Goal: Use online tool/utility: Utilize a website feature to perform a specific function

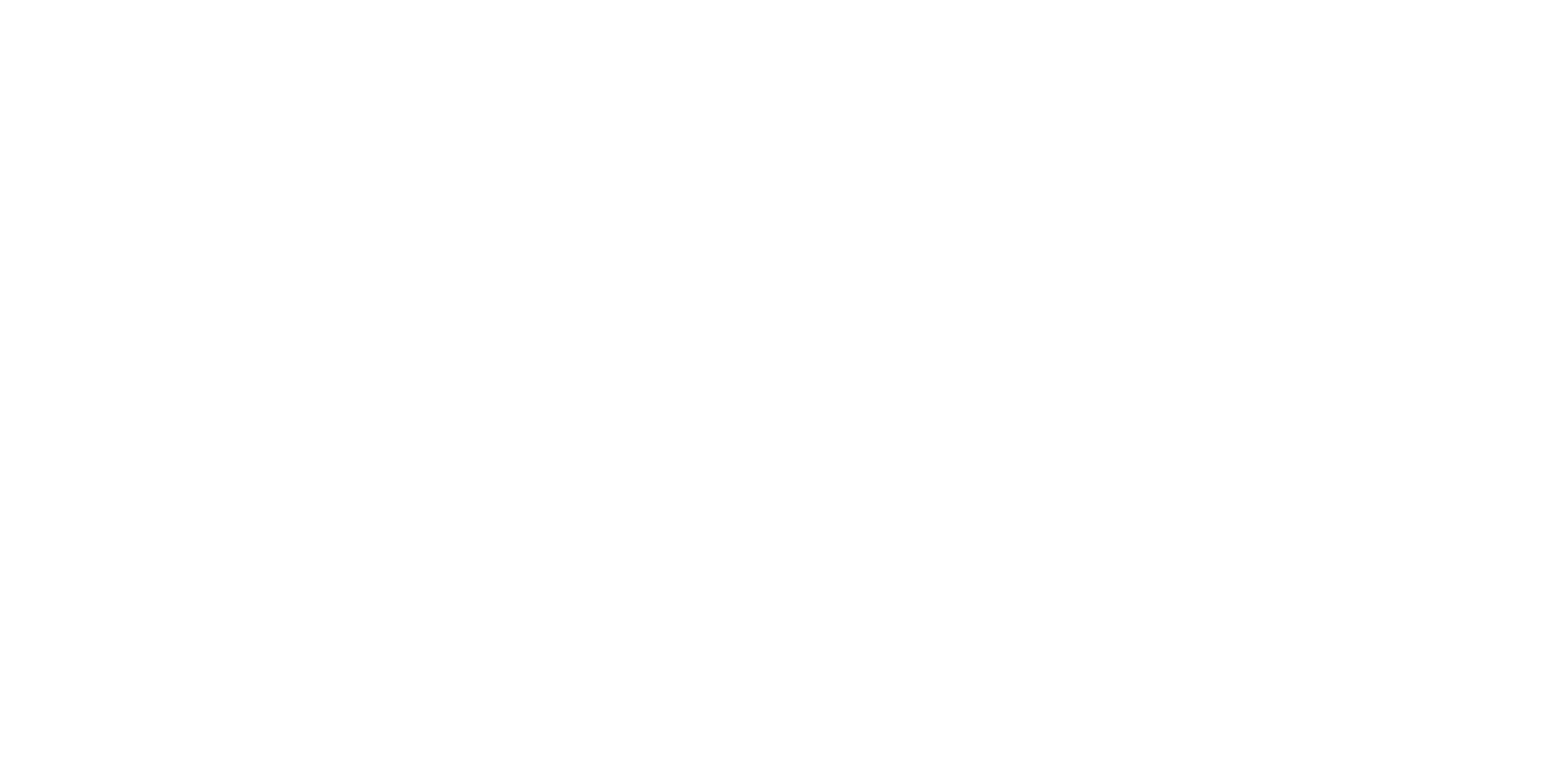
click at [835, 168] on div at bounding box center [784, 392] width 1568 height 784
click at [833, 169] on div at bounding box center [784, 392] width 1568 height 784
click at [936, 245] on div at bounding box center [784, 392] width 1568 height 784
